Goal: Task Accomplishment & Management: Use online tool/utility

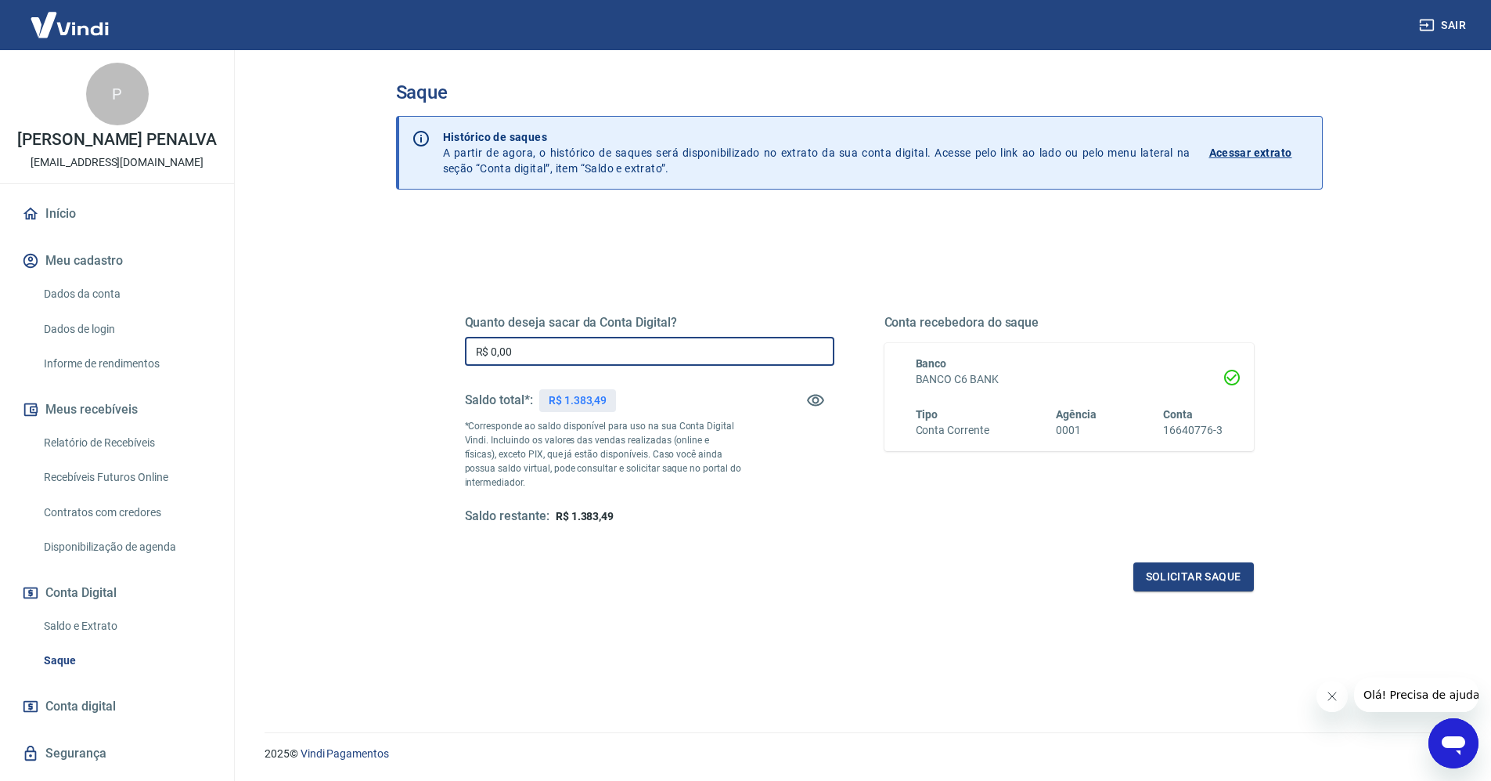
click at [604, 362] on input "R$ 0,00" at bounding box center [650, 351] width 370 height 29
type input "R$ 1.383,49"
click at [1181, 579] on button "Solicitar saque" at bounding box center [1194, 576] width 121 height 29
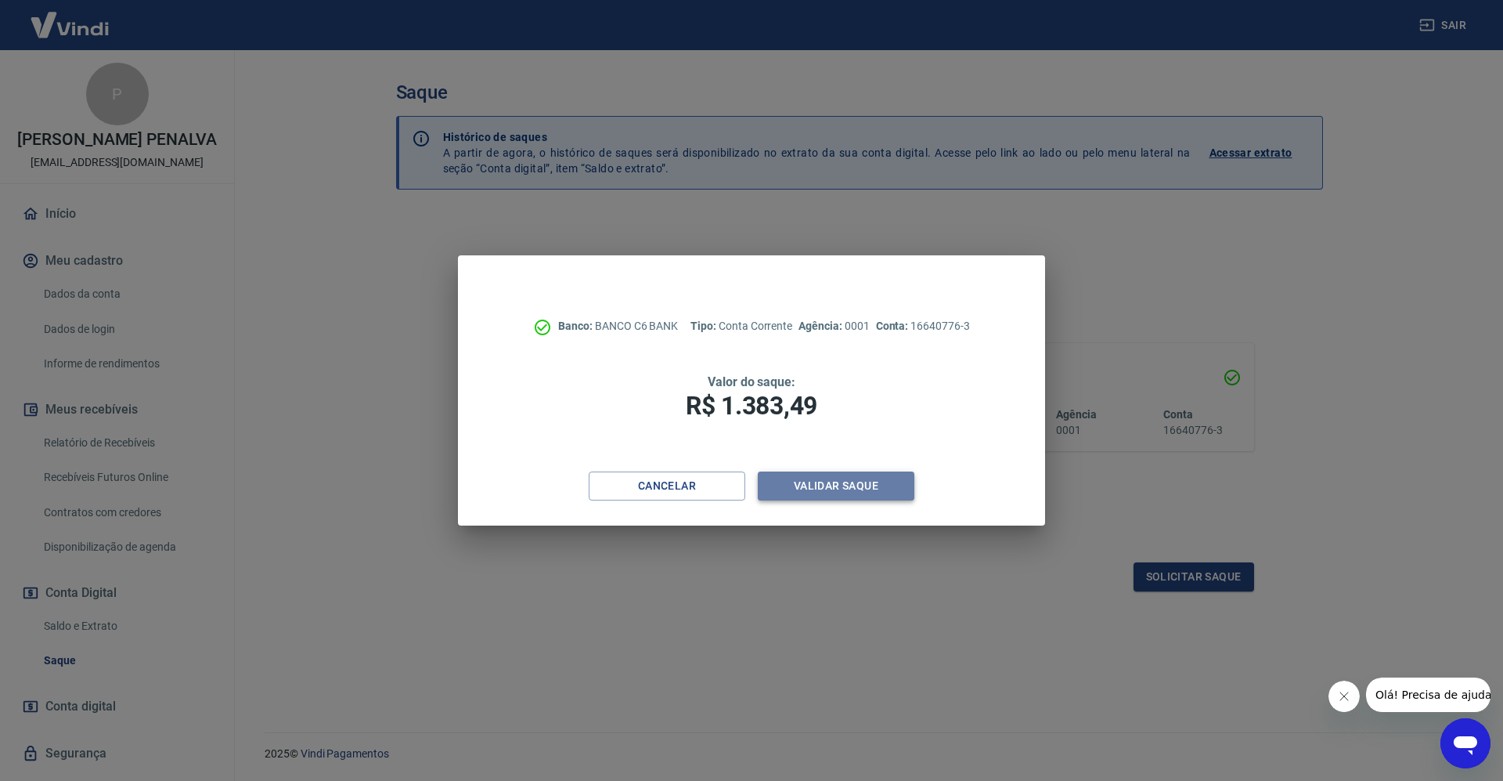
click at [827, 489] on button "Validar saque" at bounding box center [836, 485] width 157 height 29
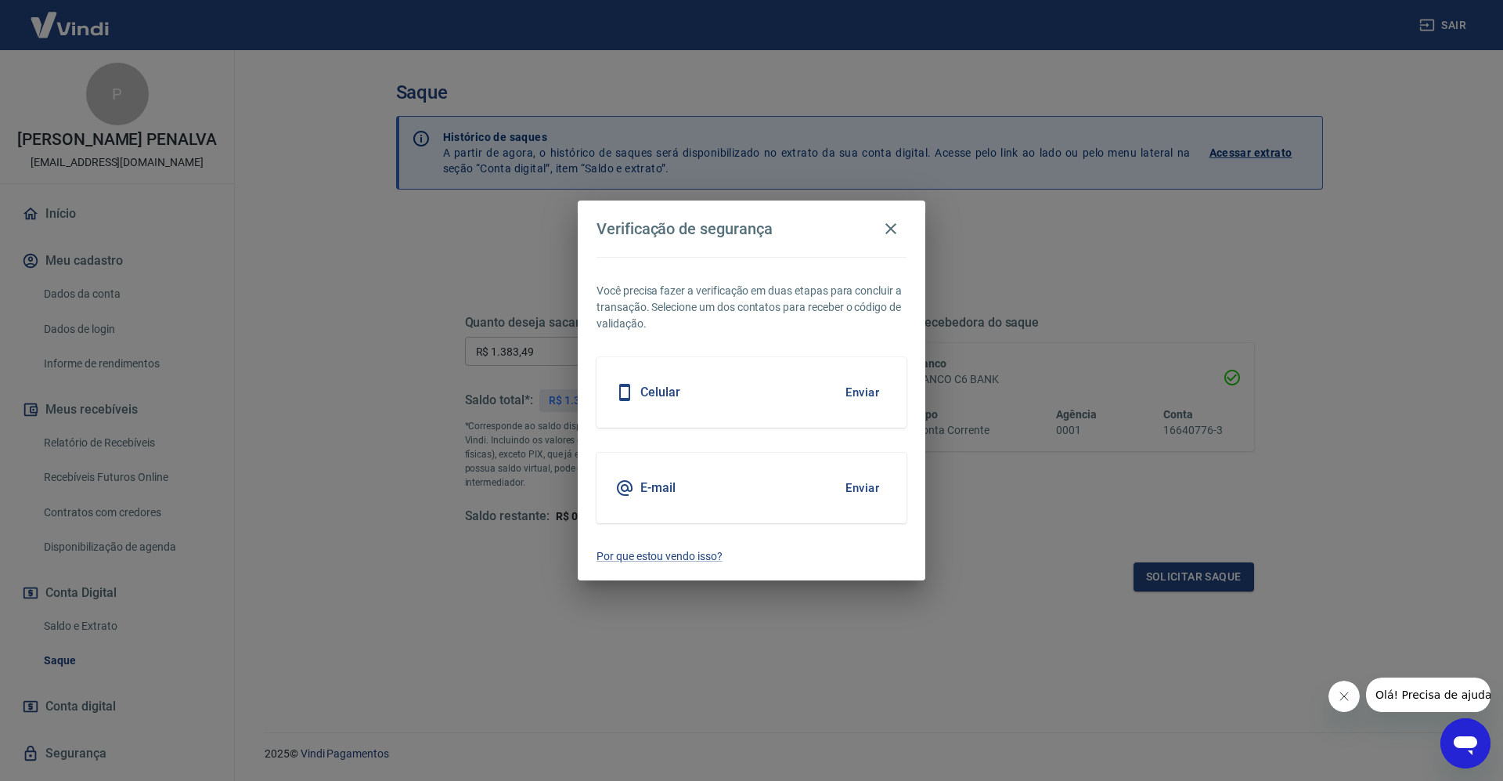
click at [856, 486] on button "Enviar" at bounding box center [862, 487] width 51 height 33
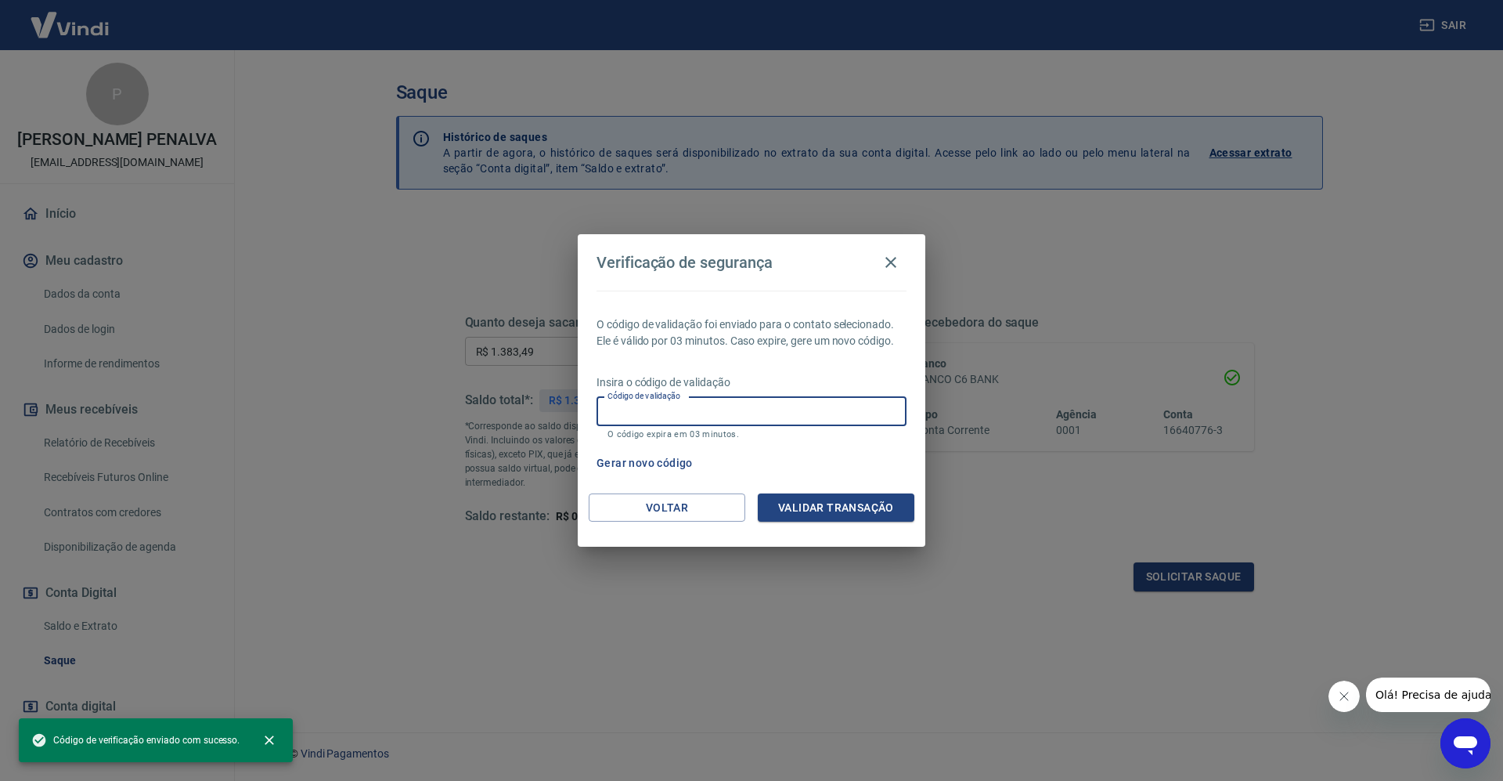
drag, startPoint x: 735, startPoint y: 417, endPoint x: 748, endPoint y: 406, distance: 17.2
click at [735, 417] on input "Código de validação" at bounding box center [752, 411] width 310 height 29
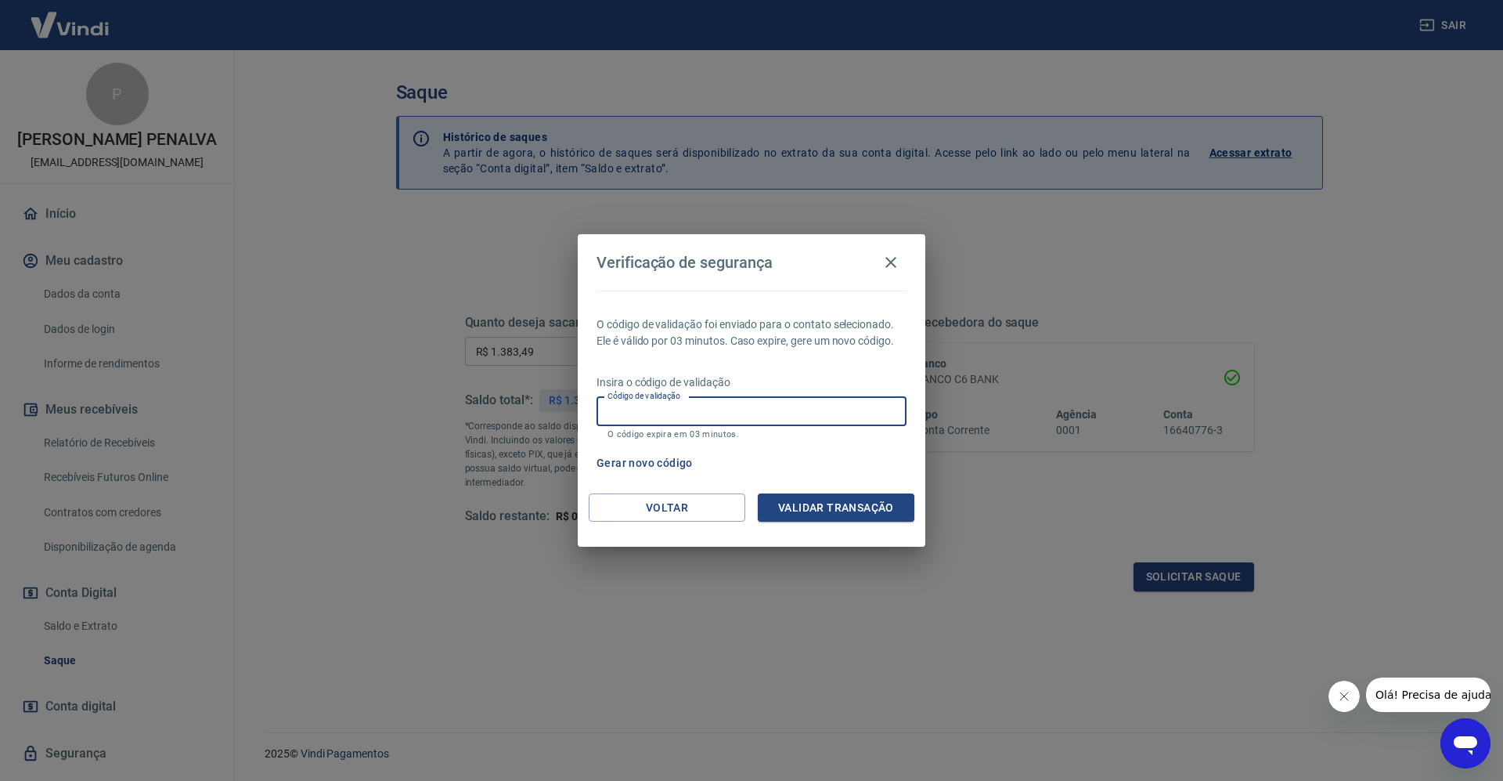
paste input "842080"
type input "842080"
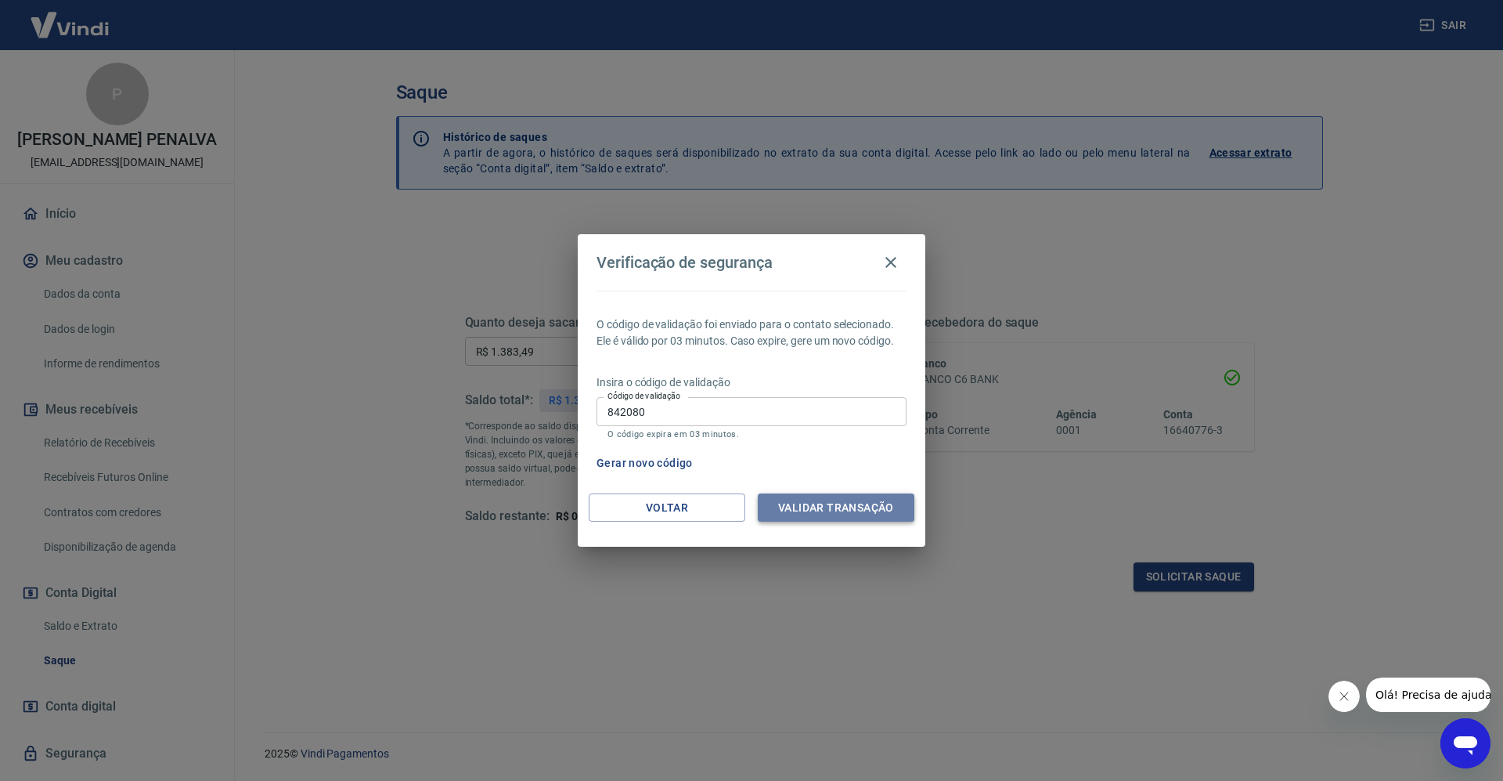
click at [836, 507] on button "Validar transação" at bounding box center [836, 507] width 157 height 29
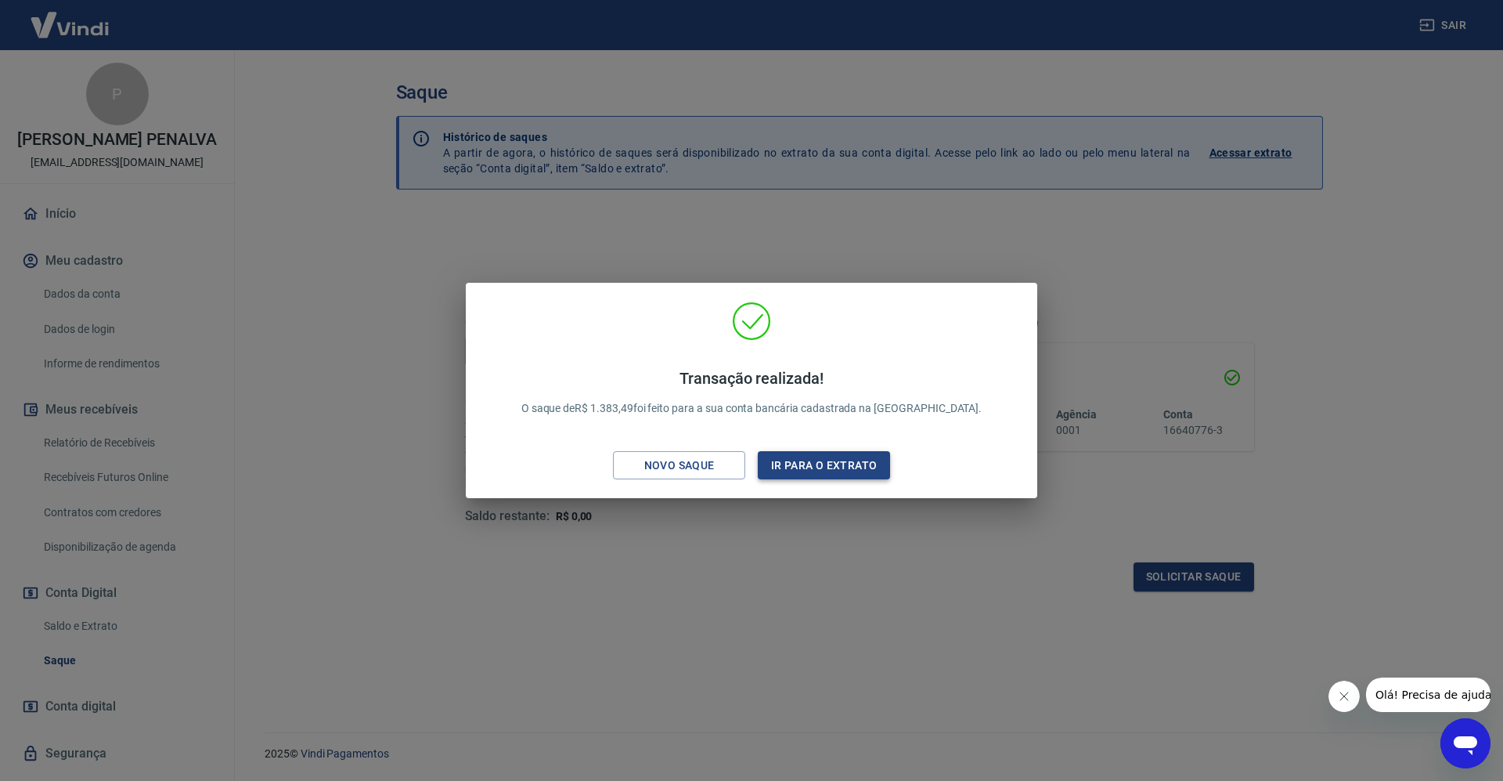
click at [823, 463] on button "Ir para o extrato" at bounding box center [824, 465] width 132 height 29
